Goal: Book appointment/travel/reservation

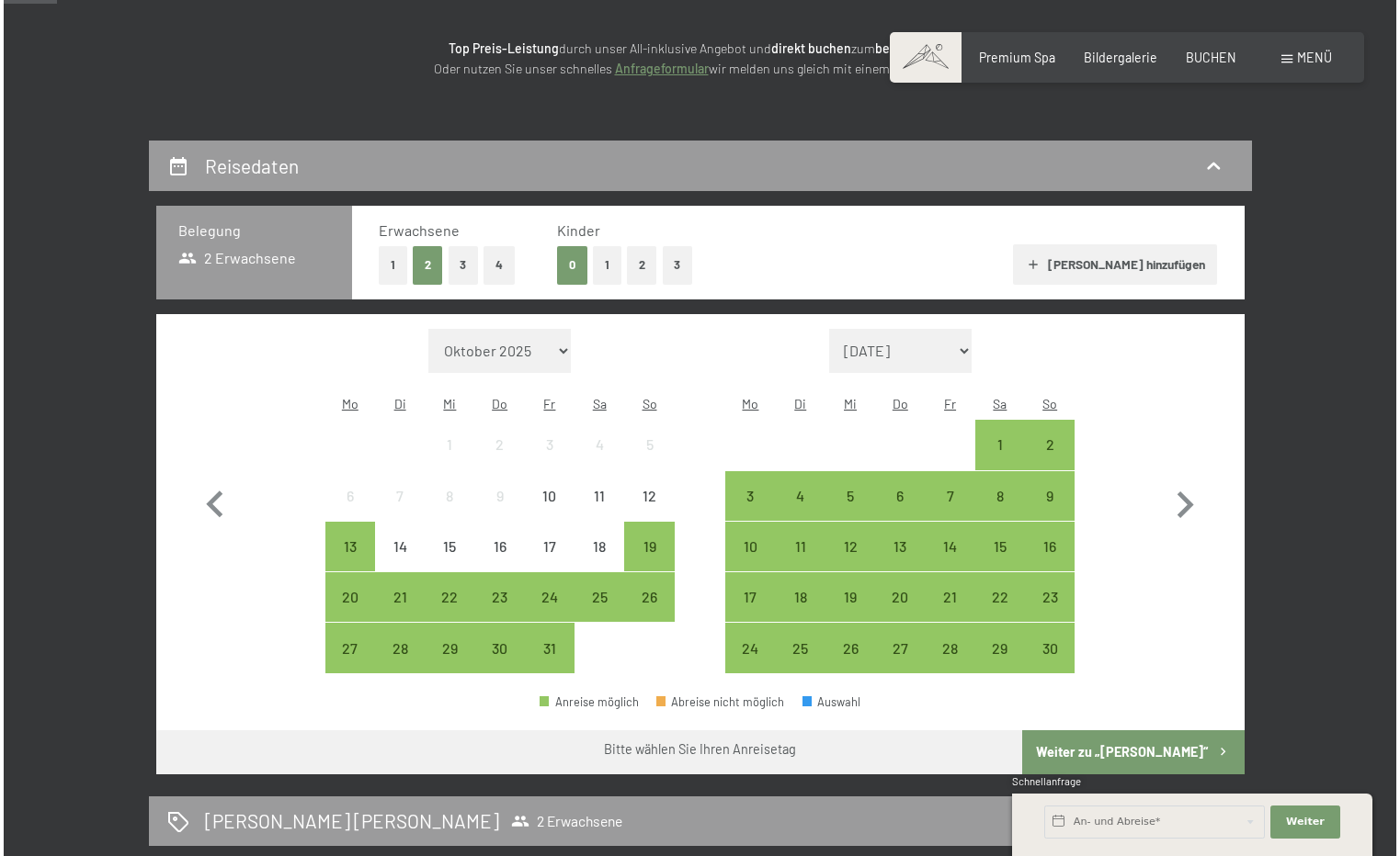
scroll to position [267, 0]
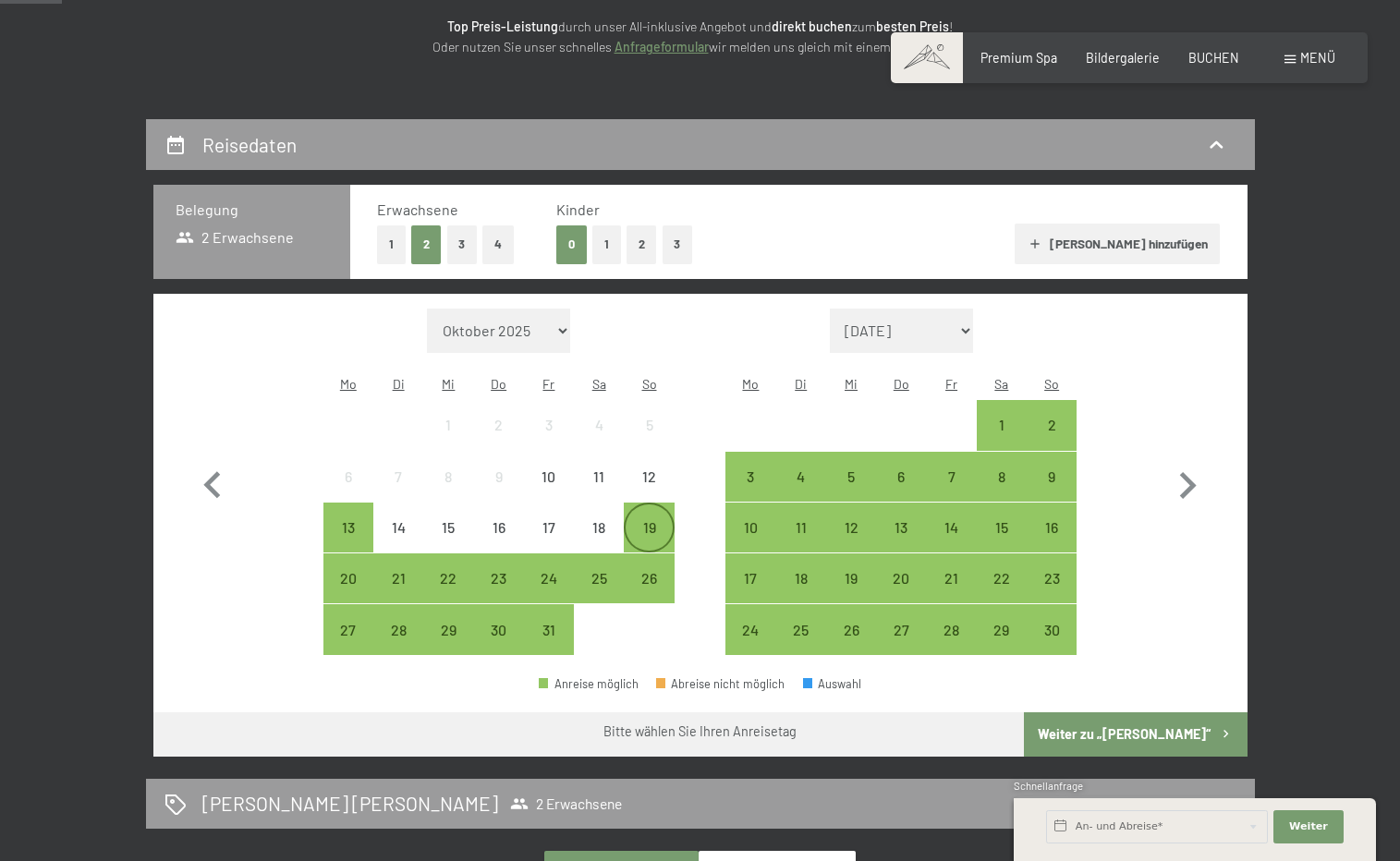
click at [648, 520] on div "19" at bounding box center [648, 543] width 46 height 46
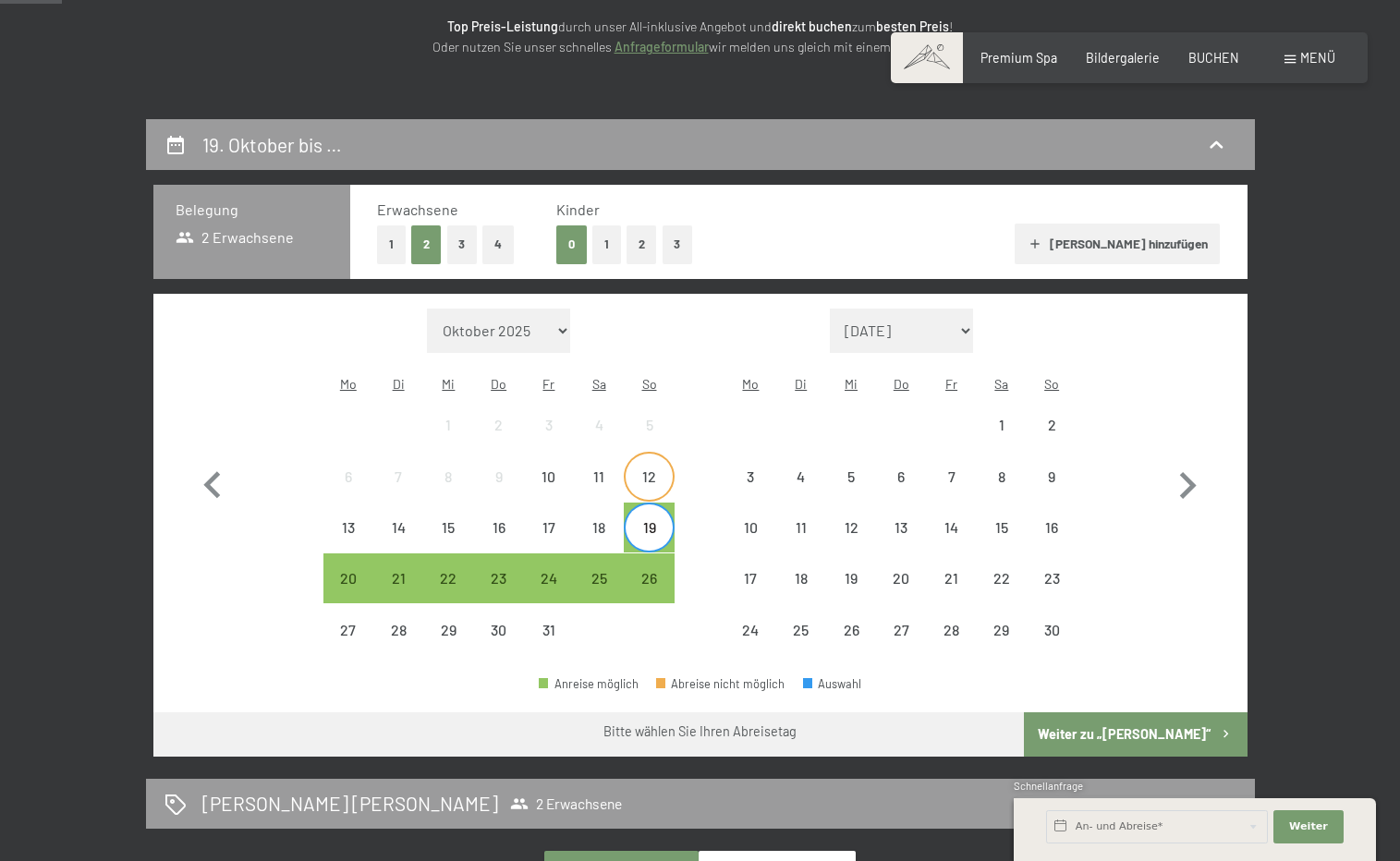
click at [653, 454] on div "12" at bounding box center [648, 476] width 46 height 46
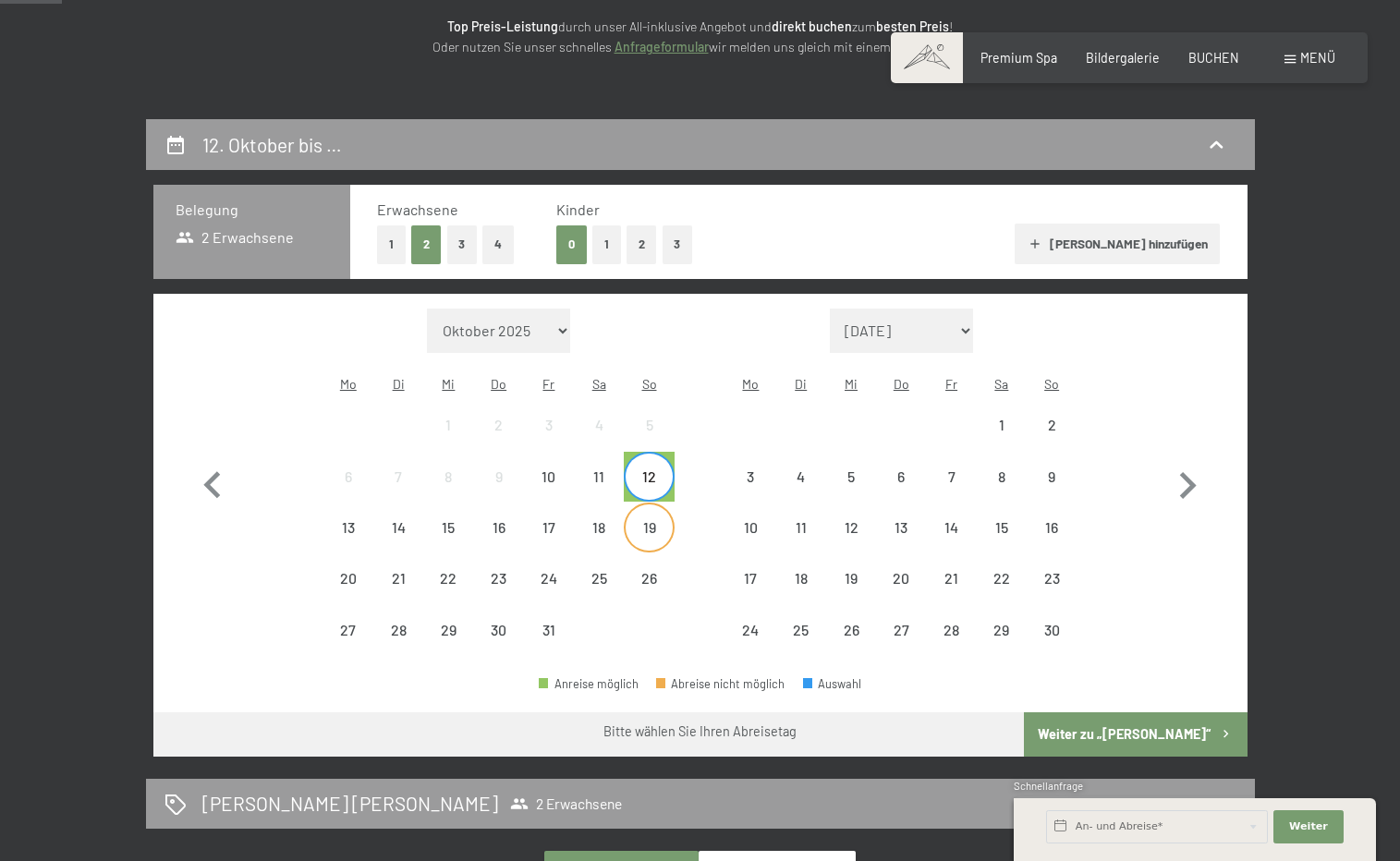
click at [651, 520] on div "19" at bounding box center [648, 543] width 46 height 46
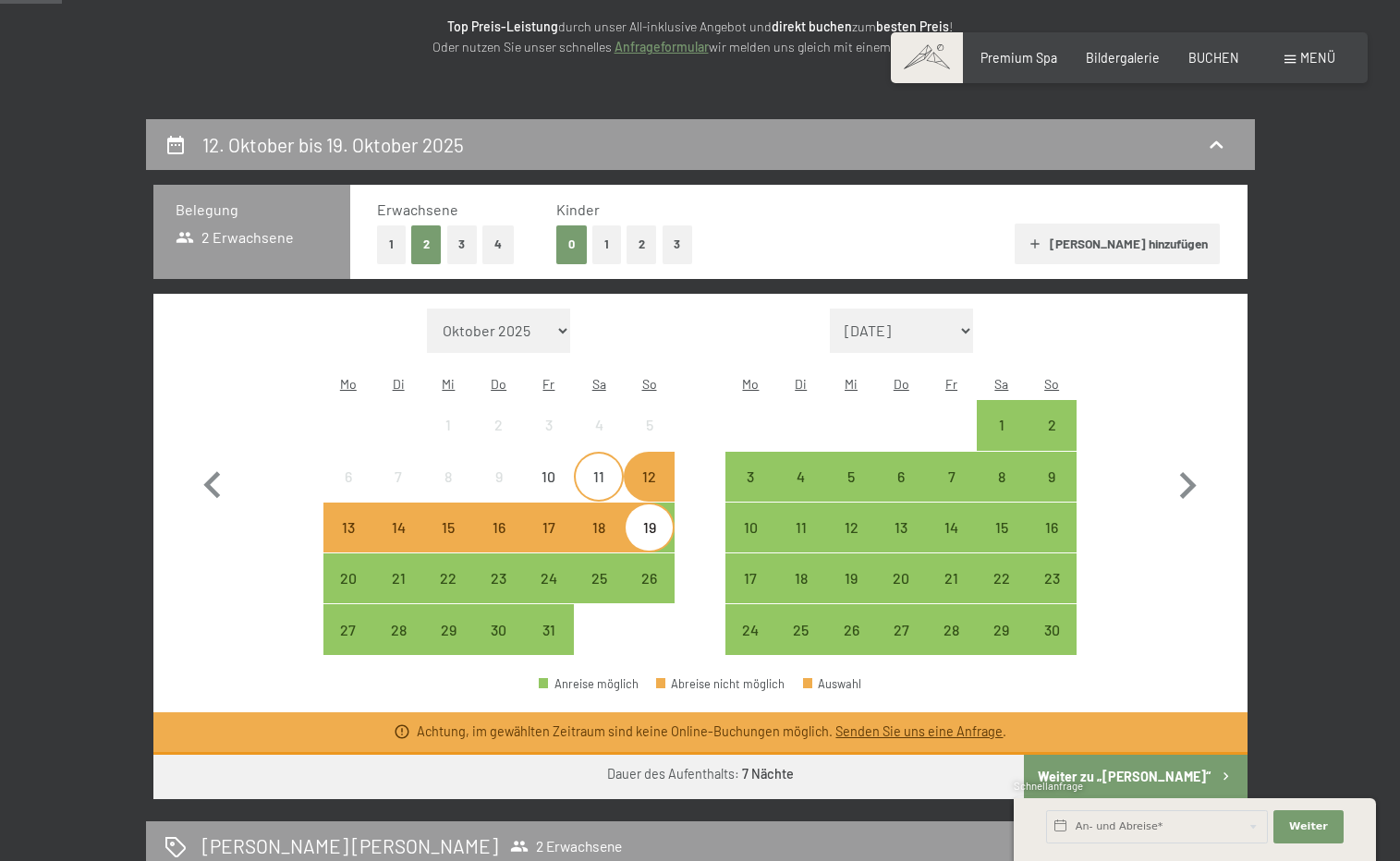
click at [596, 470] on div "11" at bounding box center [599, 493] width 46 height 46
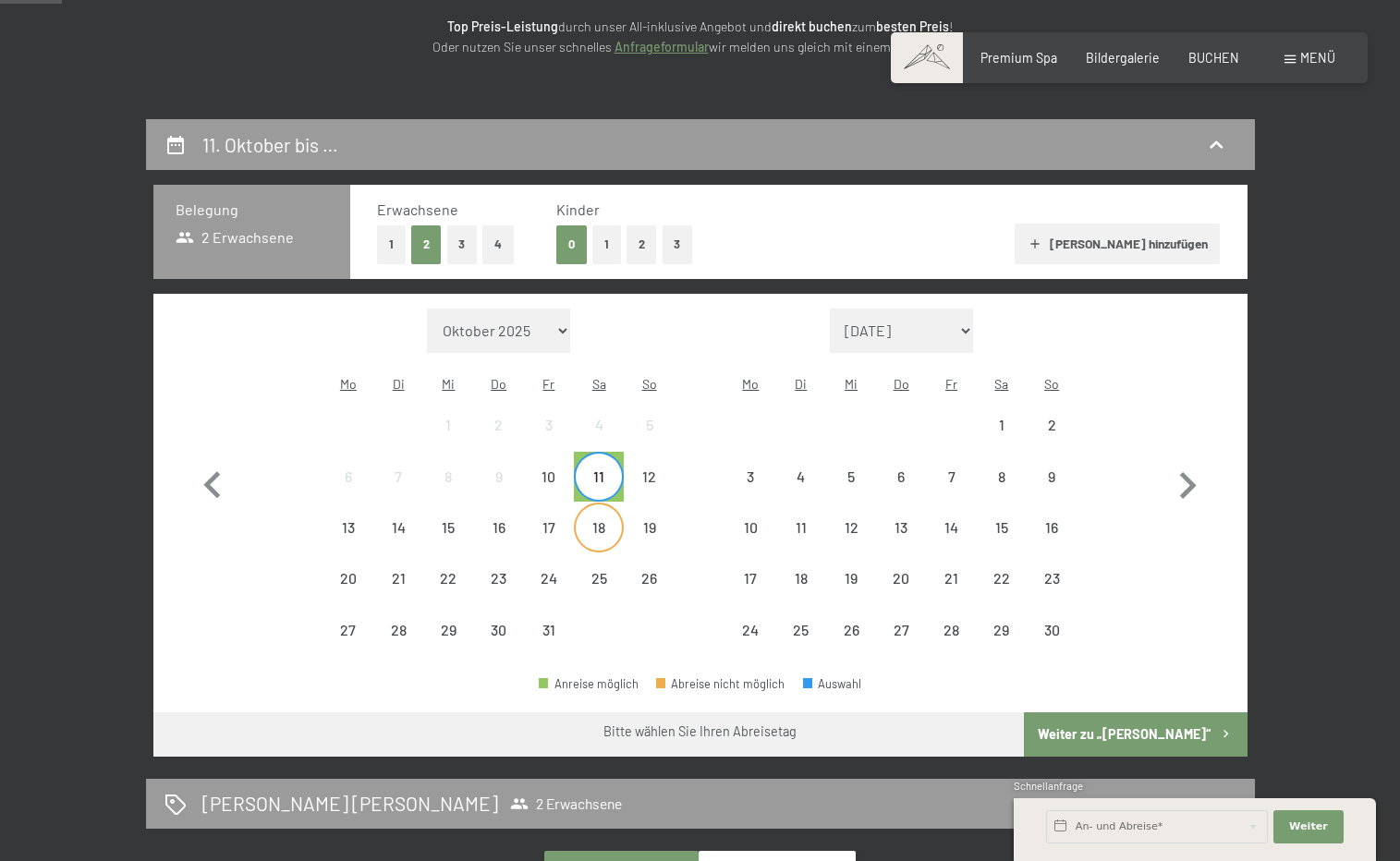
click at [603, 520] on div "18" at bounding box center [599, 543] width 46 height 46
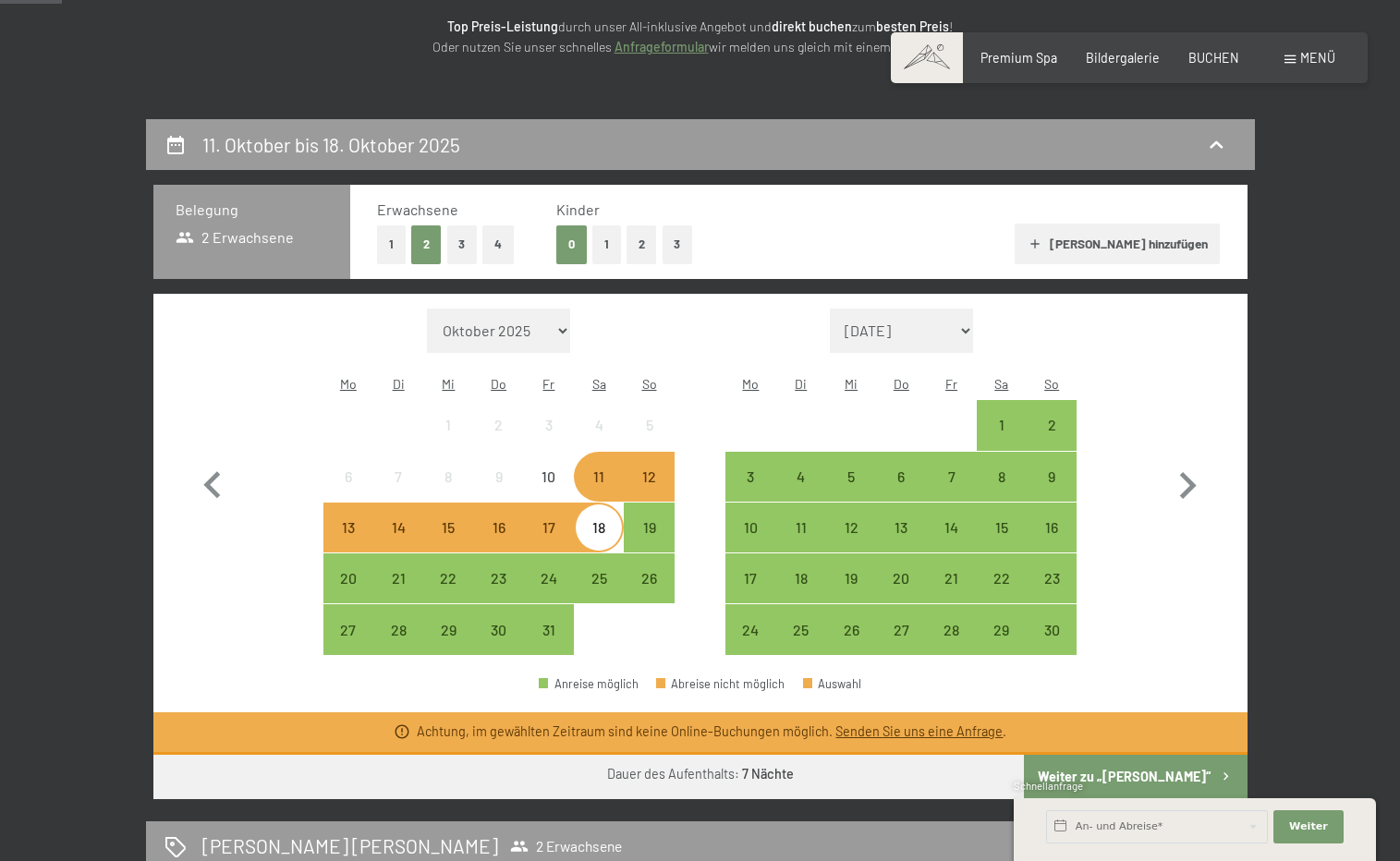
click at [1301, 67] on div "Buchen Anfragen Premium Spa Bildergalerie BUCHEN Menü DE IT EN Gutschein Bilder…" at bounding box center [1128, 59] width 411 height 19
click at [1309, 63] on span "Menü" at bounding box center [1317, 58] width 35 height 16
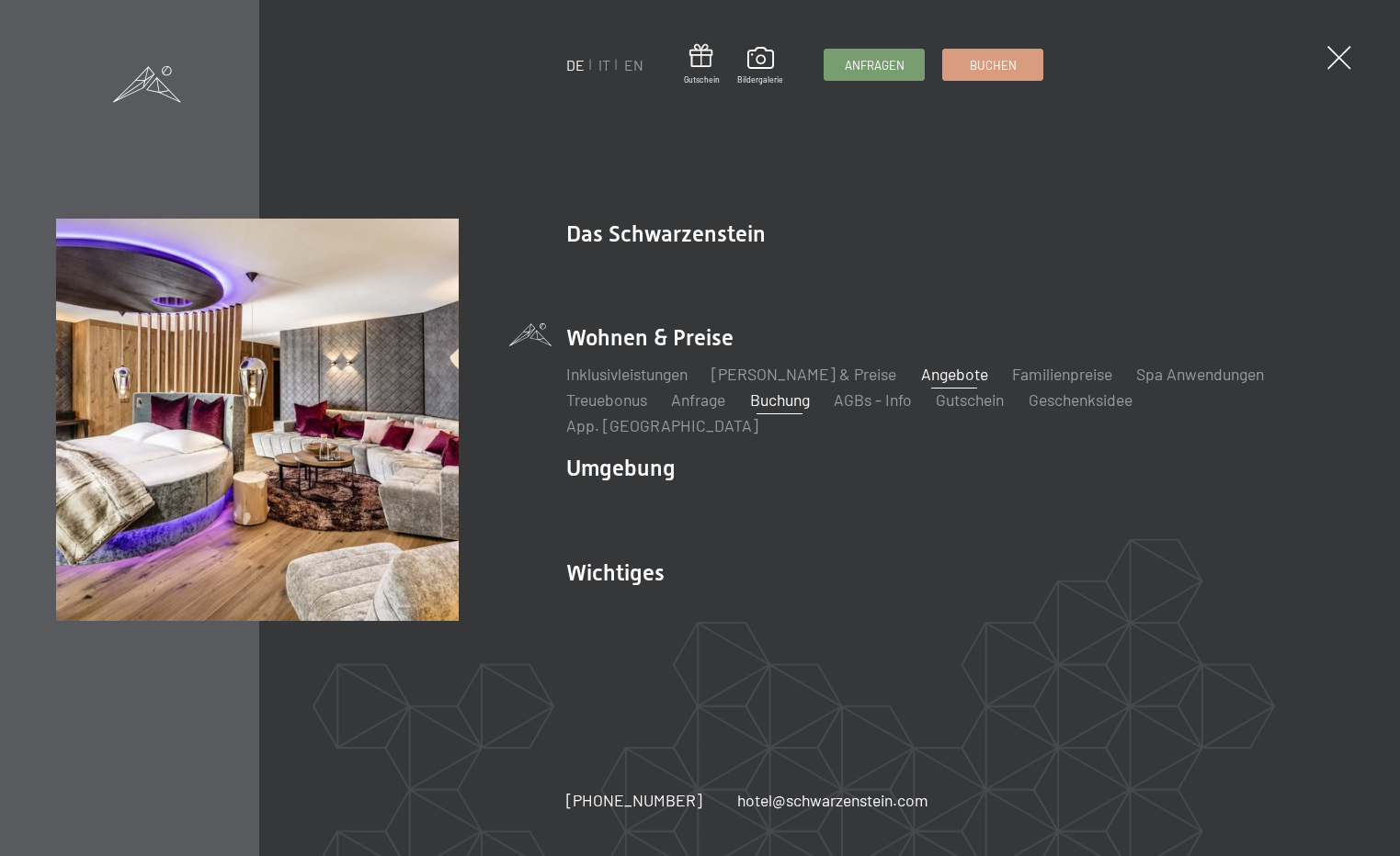
click at [920, 373] on link "Angebote" at bounding box center [953, 373] width 67 height 20
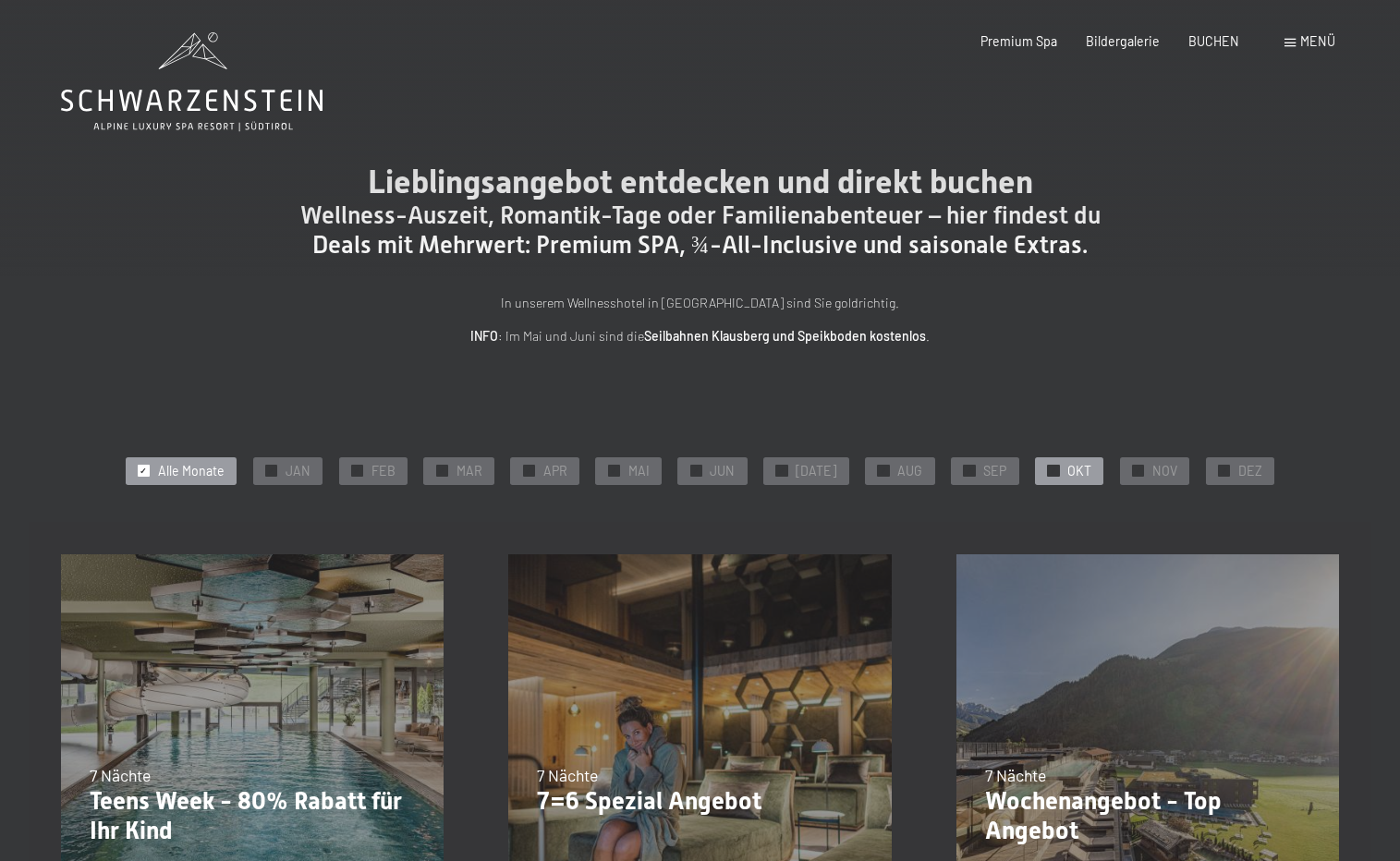
click at [1068, 464] on span "OKT" at bounding box center [1079, 472] width 24 height 19
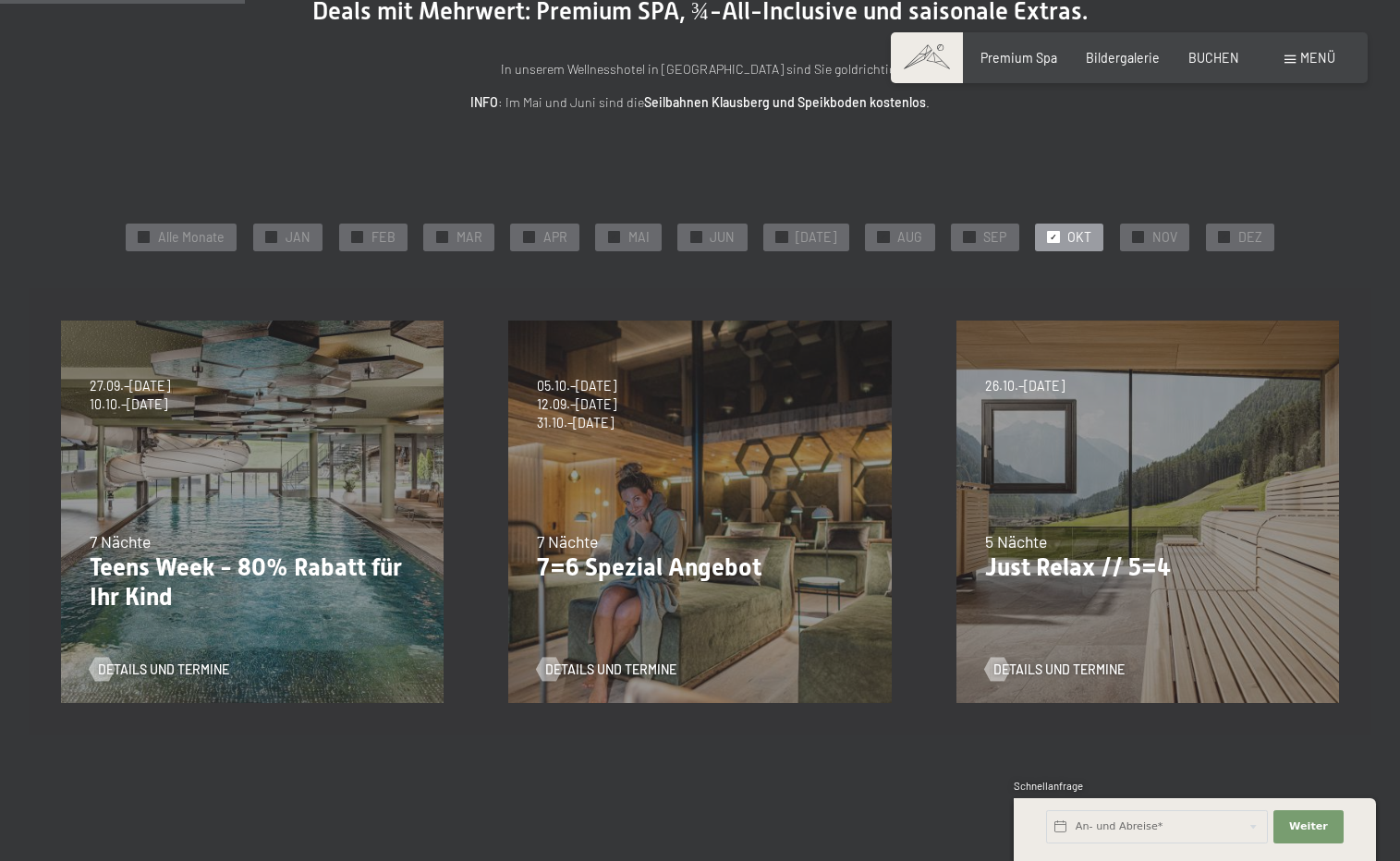
scroll to position [327, 0]
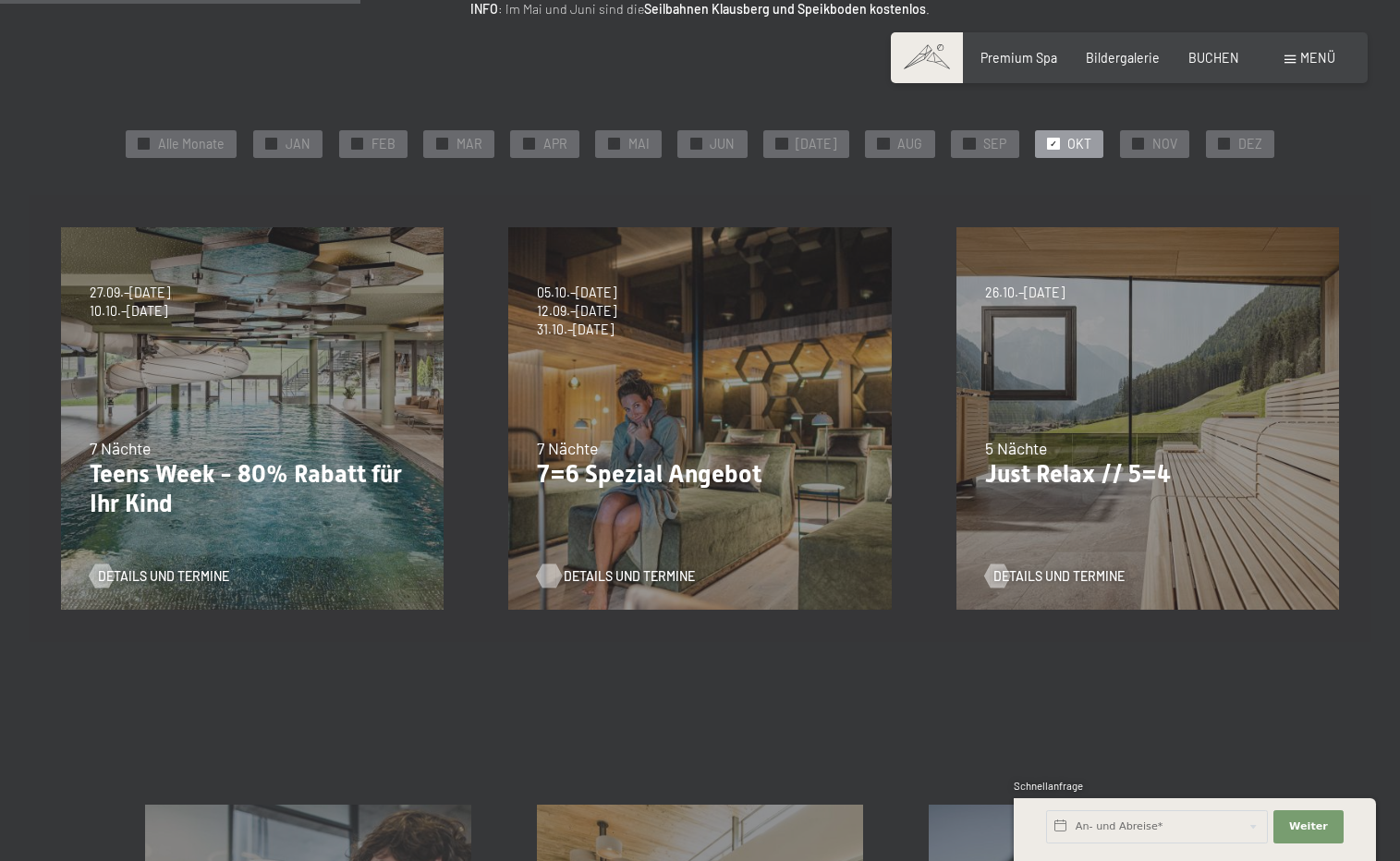
click at [617, 574] on span "Details und Termine" at bounding box center [629, 577] width 132 height 19
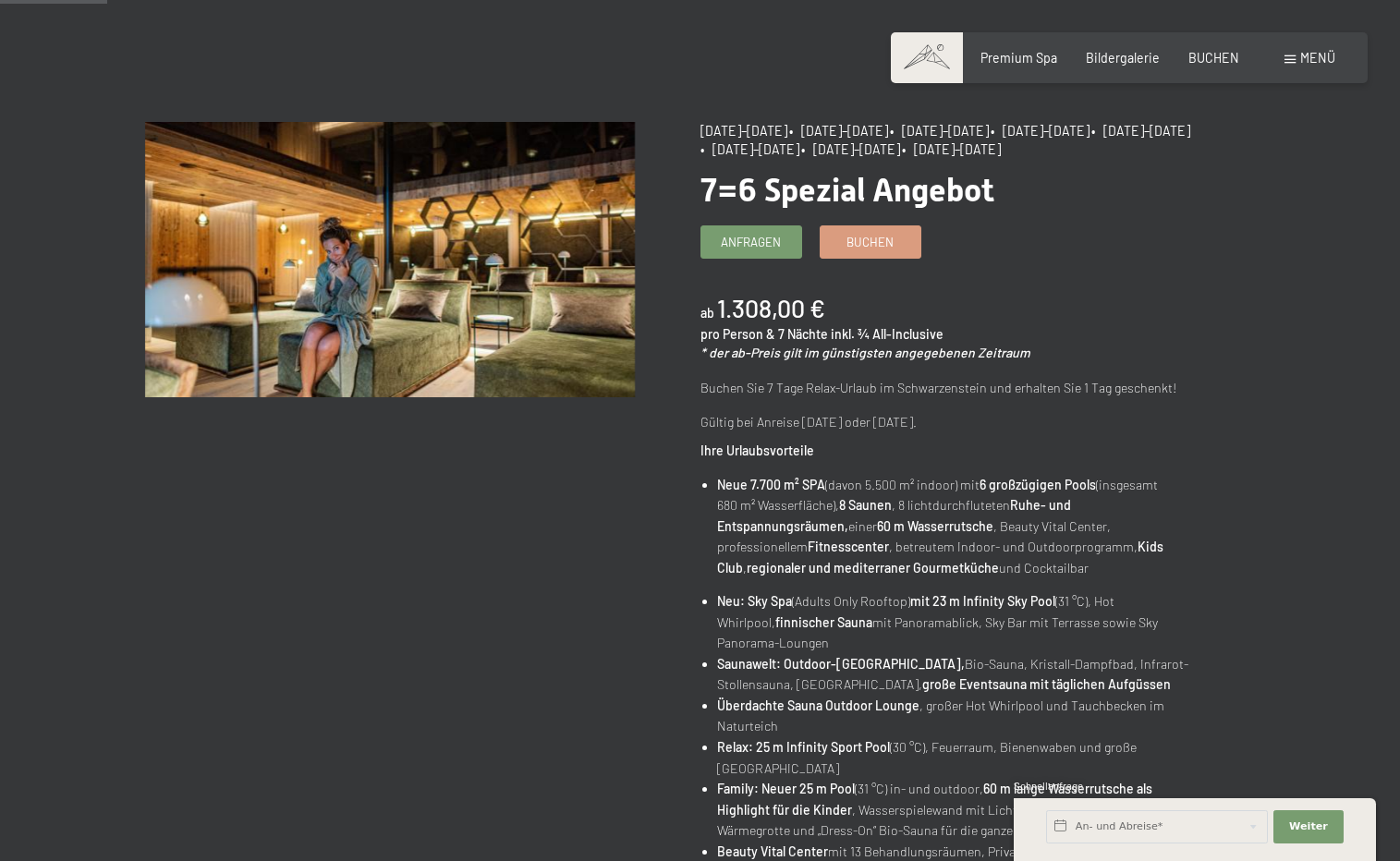
scroll to position [143, 0]
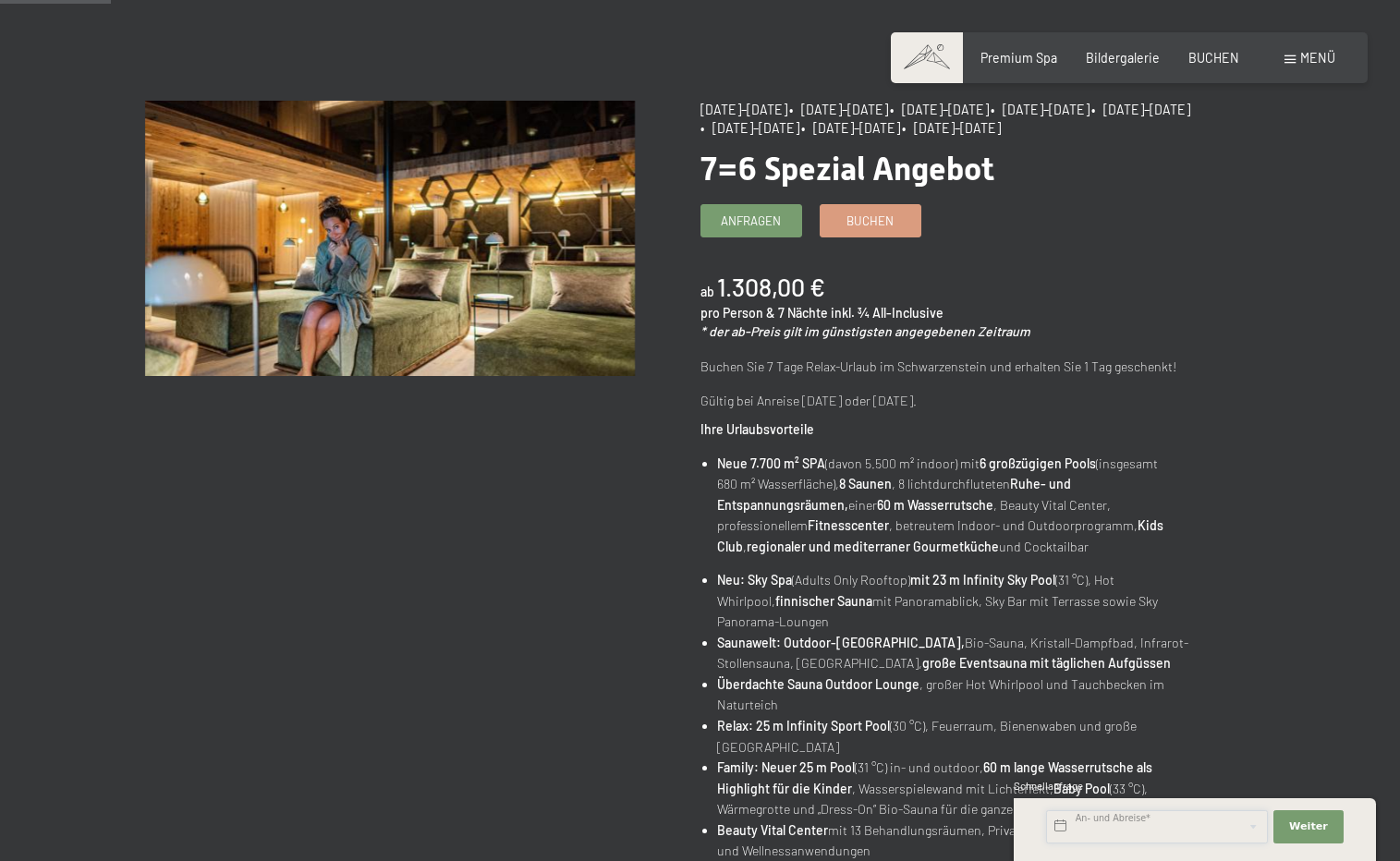
click at [1109, 832] on input "text" at bounding box center [1157, 826] width 222 height 33
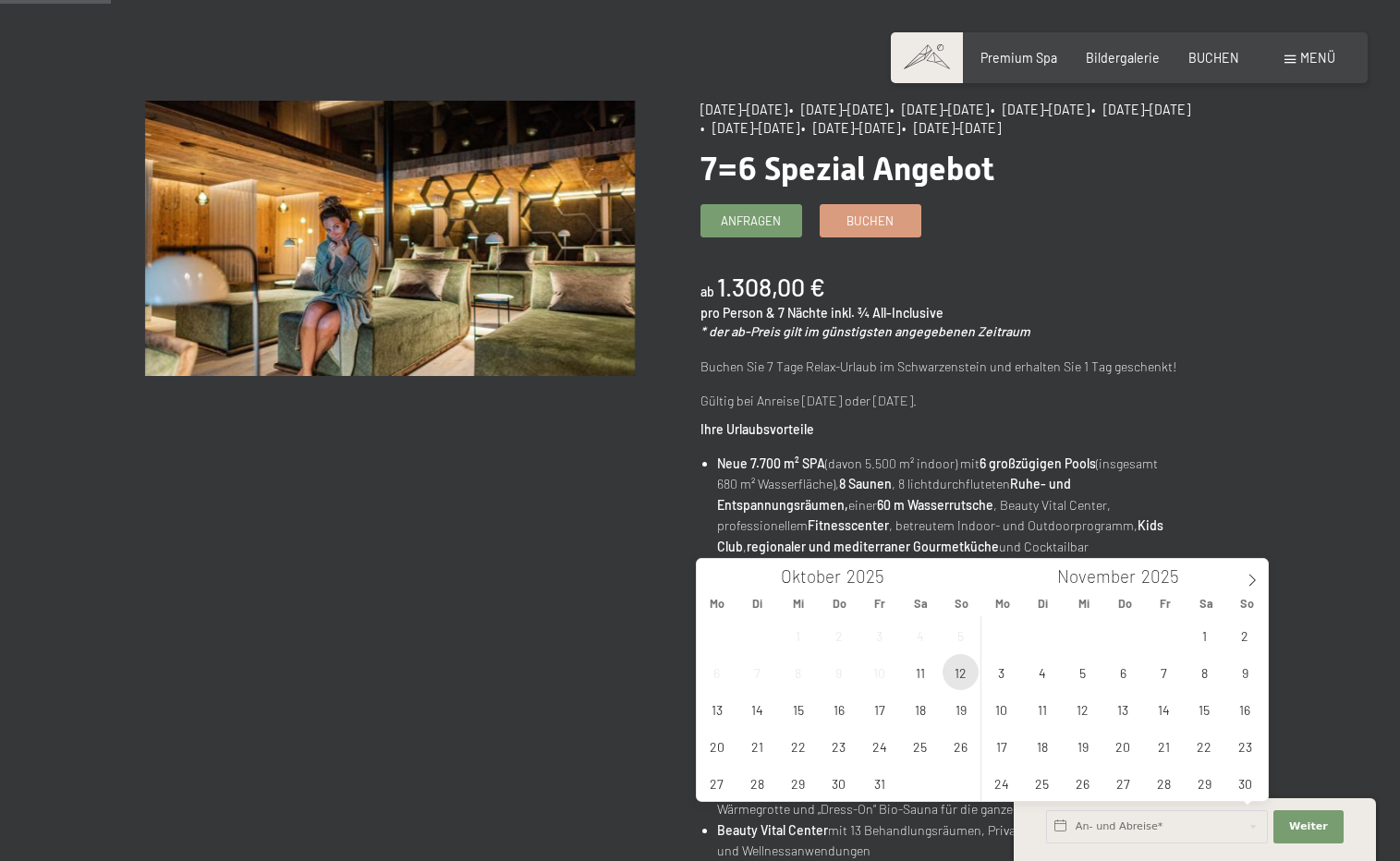
click at [957, 673] on span "12" at bounding box center [960, 673] width 36 height 36
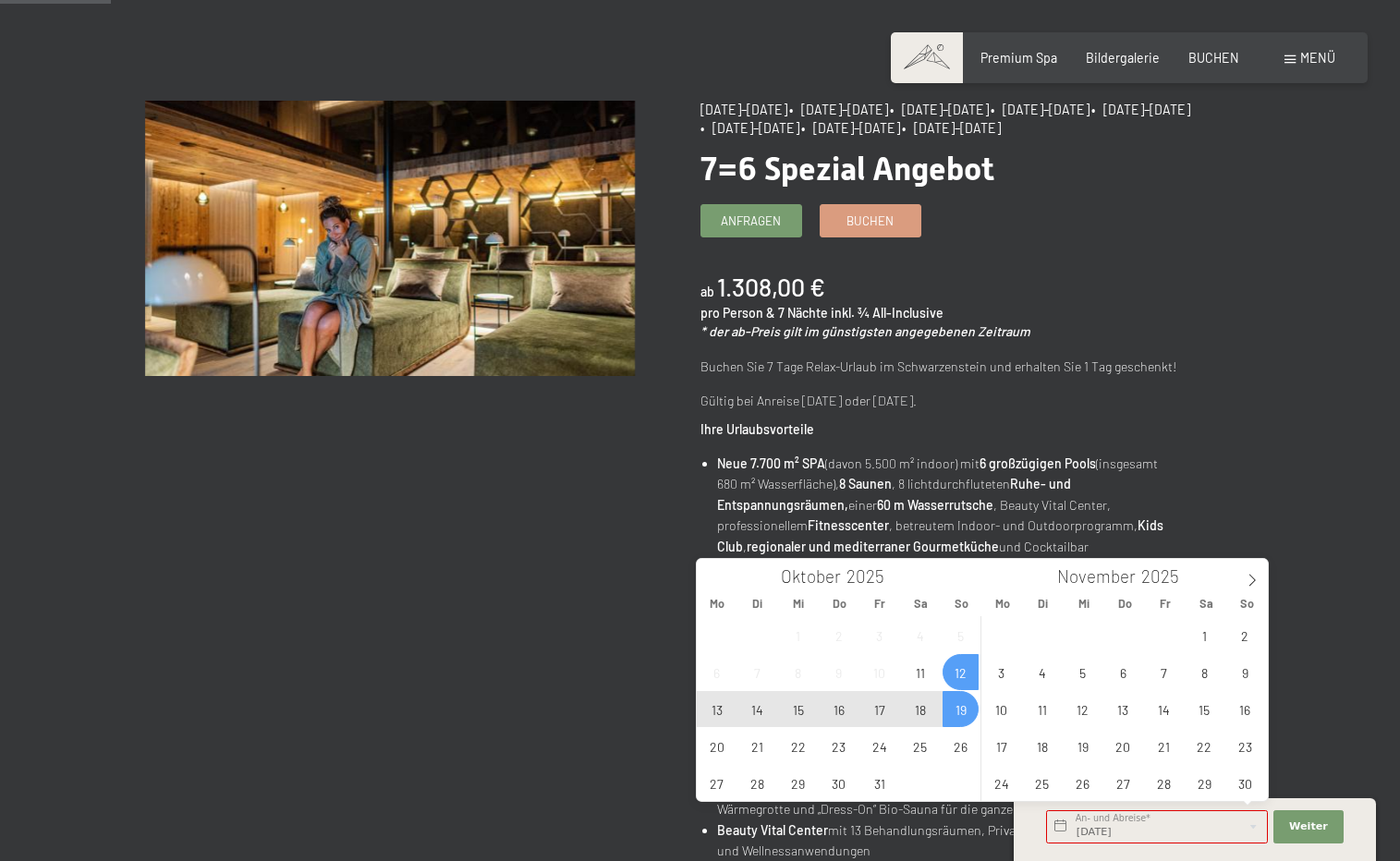
click at [960, 704] on span "19" at bounding box center [960, 709] width 36 height 36
type input "So. 12.10.2025 - So. 19.10.2025"
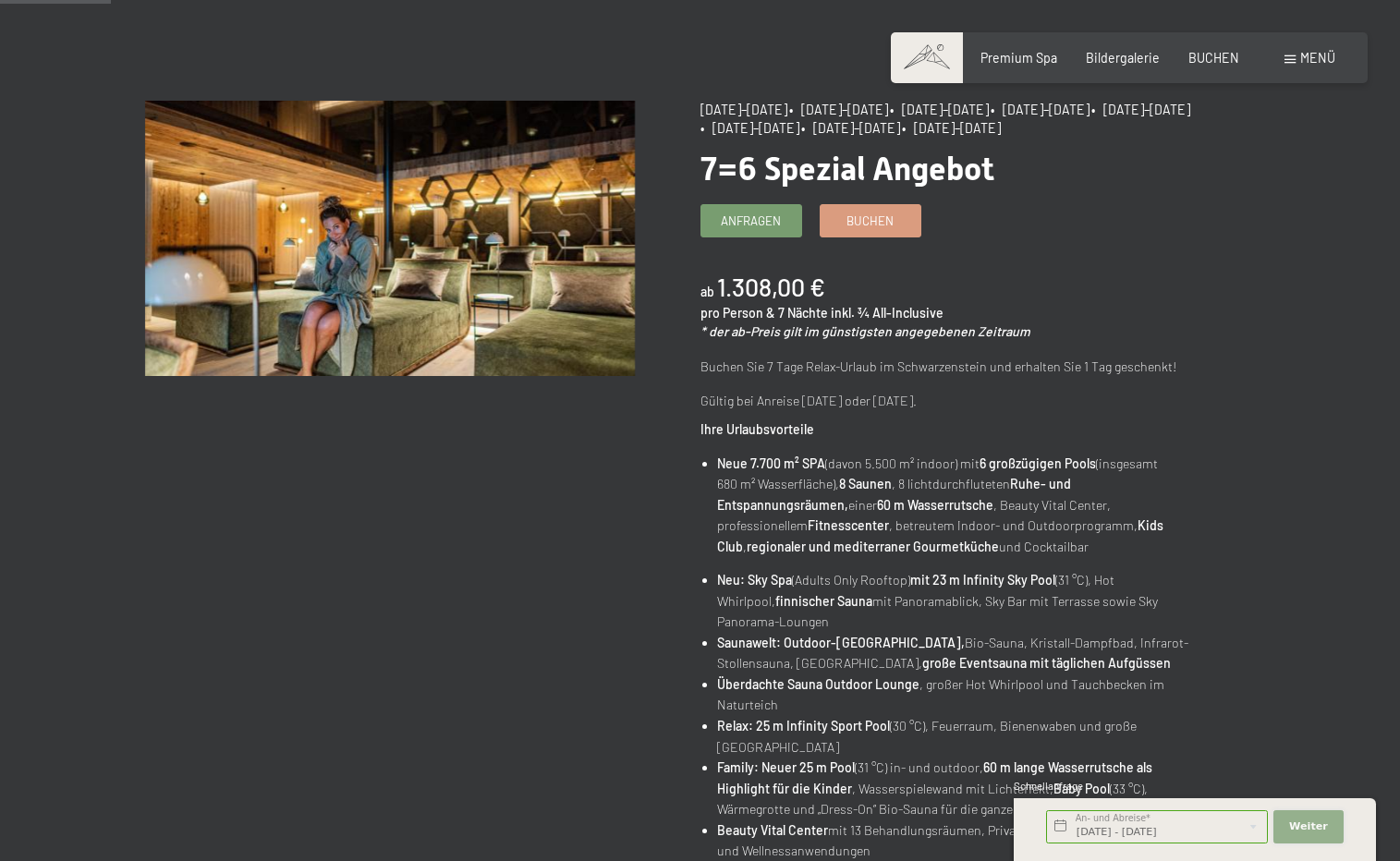
click at [1328, 820] on button "Weiter Adressfelder ausblenden" at bounding box center [1308, 826] width 70 height 33
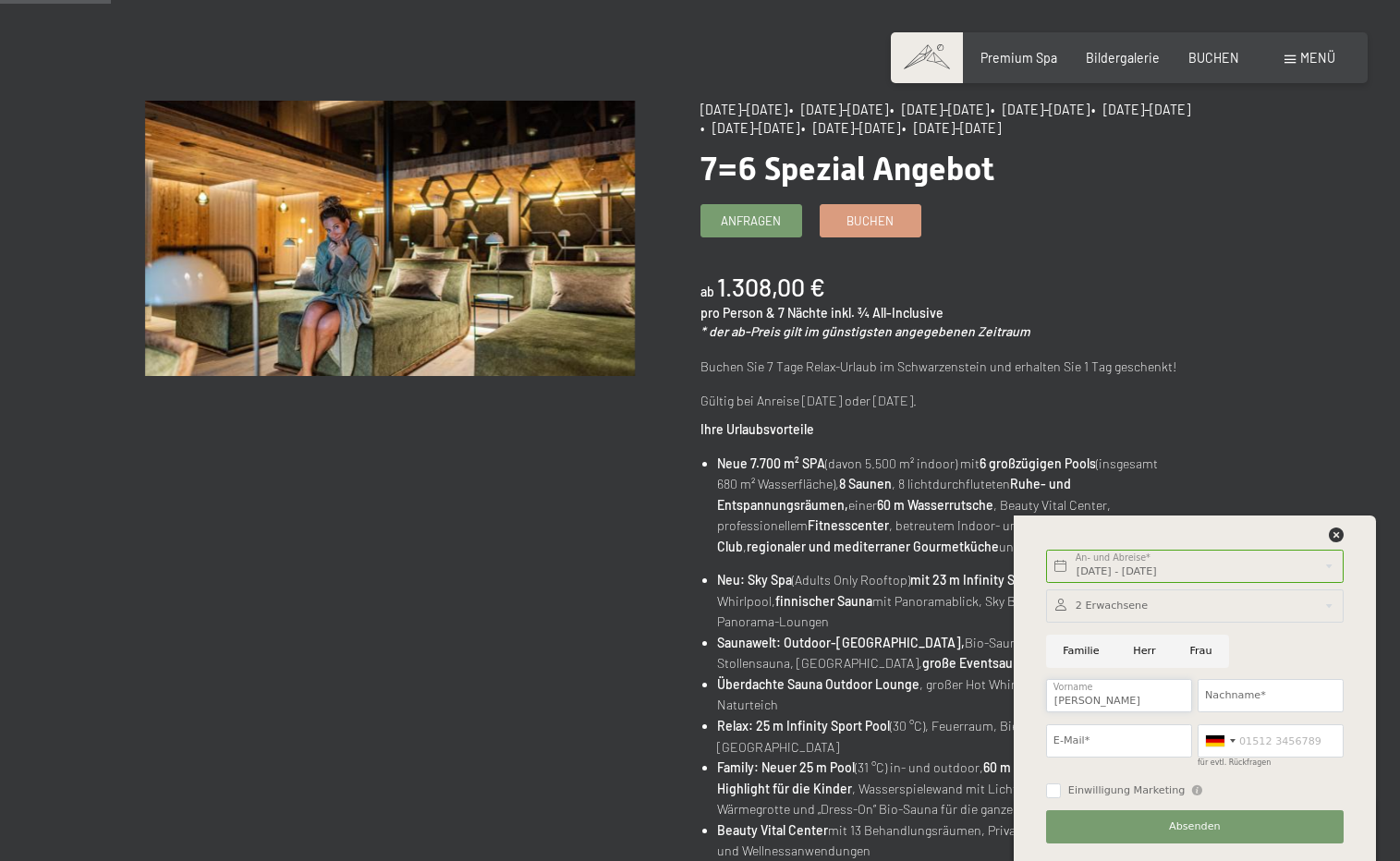
type input "Jens"
type input "Wintermeyer"
click at [1146, 658] on input "Herr" at bounding box center [1144, 651] width 57 height 33
radio input "true"
type input "jjjwww@freenet.de"
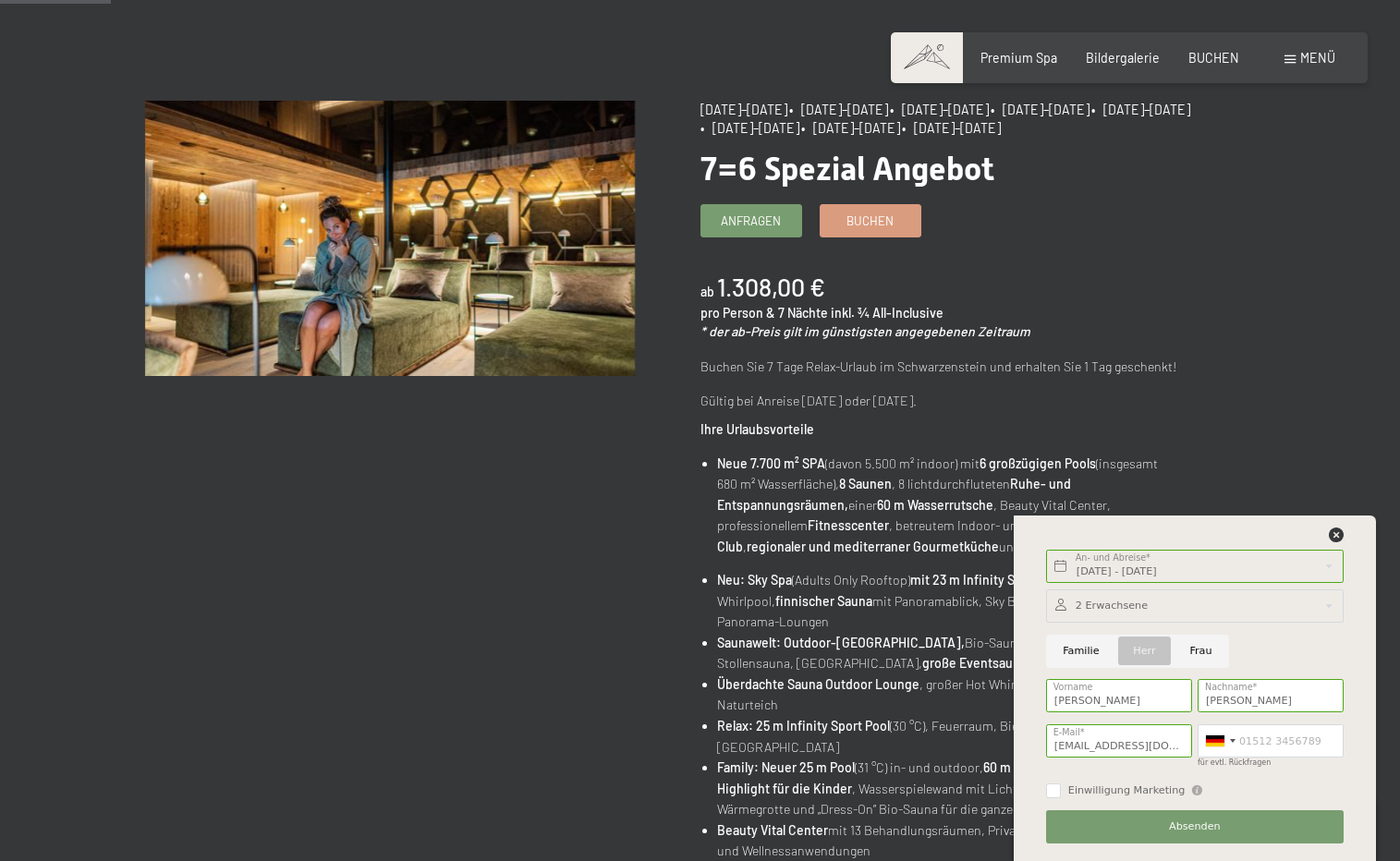
click at [1162, 820] on button "Absenden" at bounding box center [1194, 826] width 297 height 33
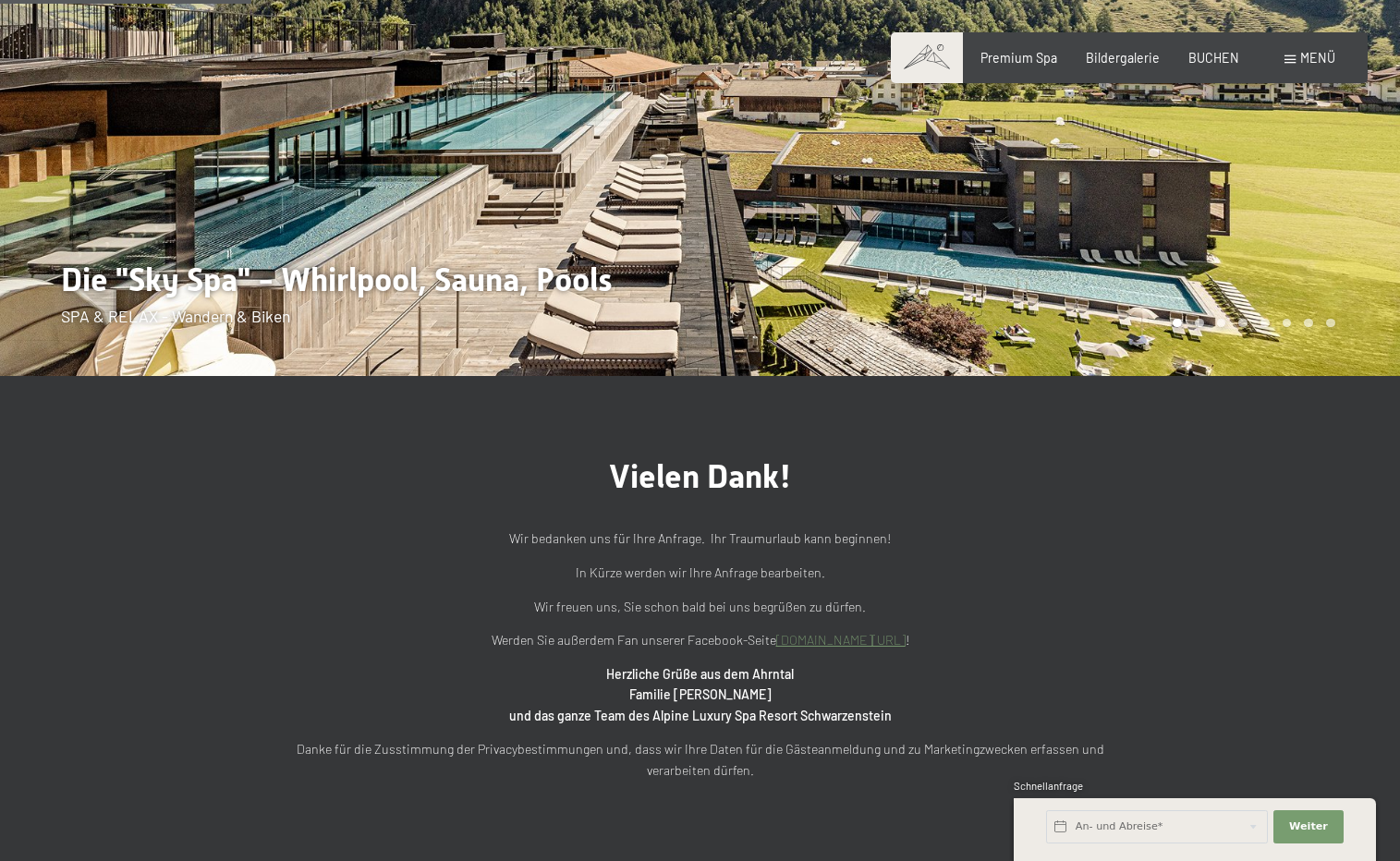
scroll to position [279, 0]
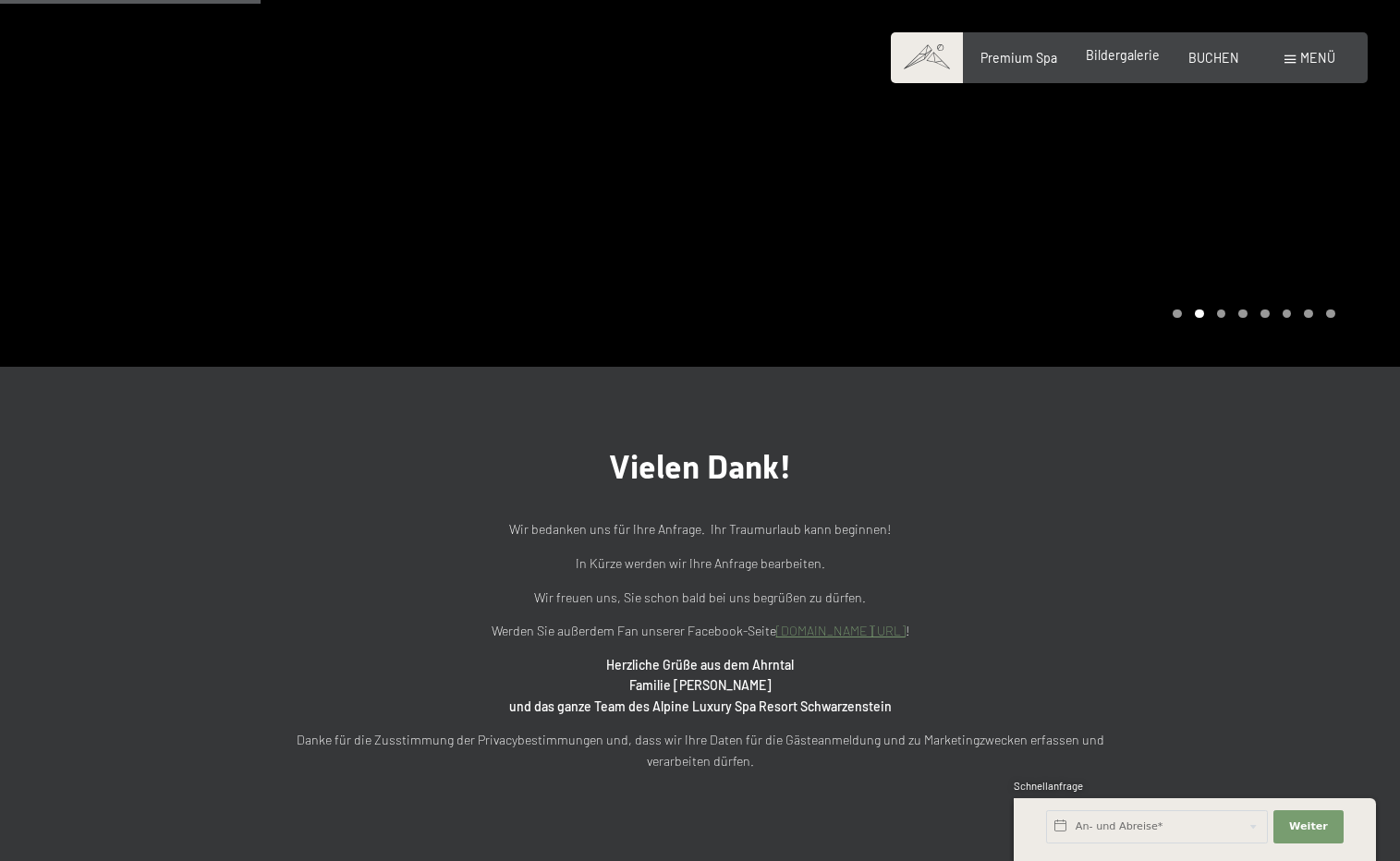
click at [1116, 50] on span "Bildergalerie" at bounding box center [1122, 55] width 74 height 16
